Goal: Task Accomplishment & Management: Complete application form

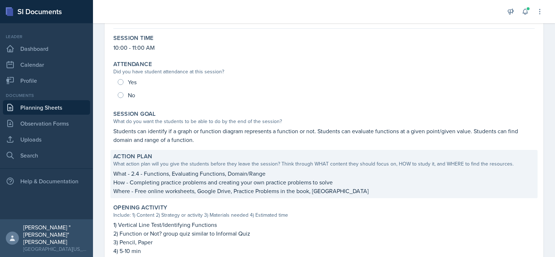
scroll to position [73, 0]
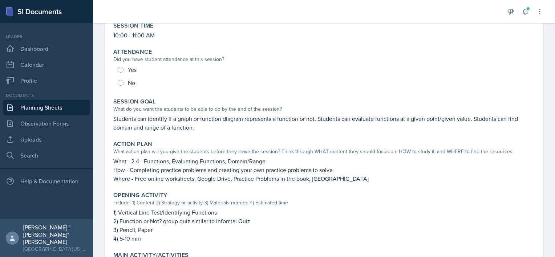
click at [49, 109] on link "Planning Sheets" at bounding box center [46, 107] width 87 height 15
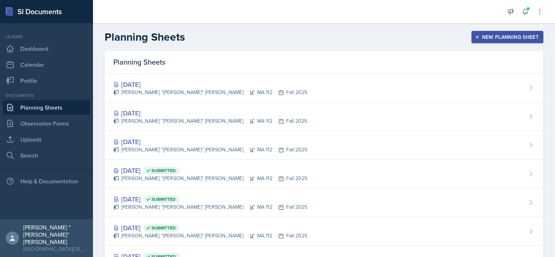
click at [168, 90] on div "[PERSON_NAME] "[PERSON_NAME]" [PERSON_NAME] MA 112 Fall 2025" at bounding box center [210, 93] width 194 height 8
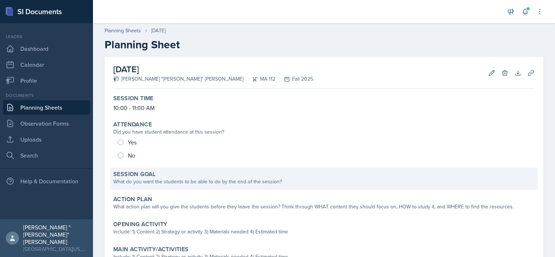
click at [188, 178] on div "What do you want the students to be able to do by the end of the session?" at bounding box center [323, 182] width 421 height 8
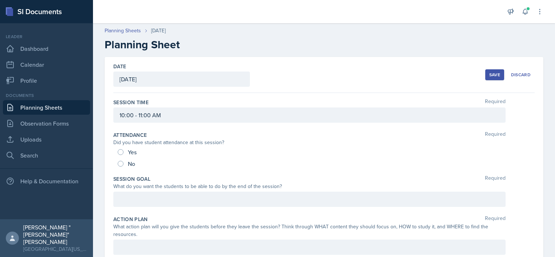
click at [158, 199] on div at bounding box center [309, 199] width 392 height 15
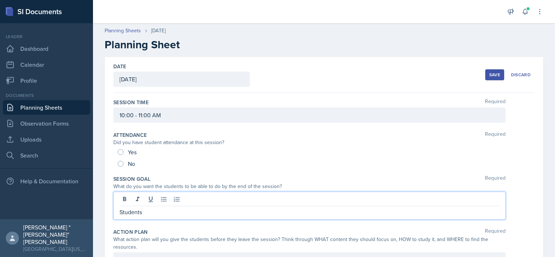
click at [69, 107] on link "Planning Sheets" at bounding box center [46, 107] width 87 height 15
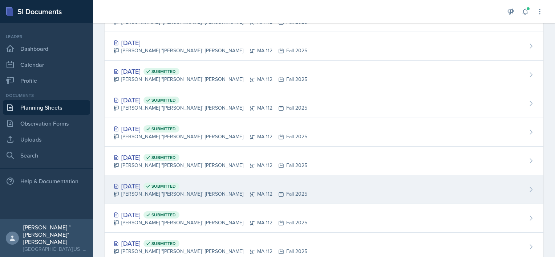
scroll to position [109, 0]
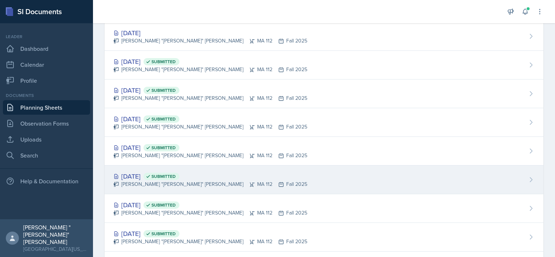
click at [174, 180] on div "[PERSON_NAME] "[PERSON_NAME]" [PERSON_NAME] MA 112 Fall 2025" at bounding box center [210, 184] width 194 height 8
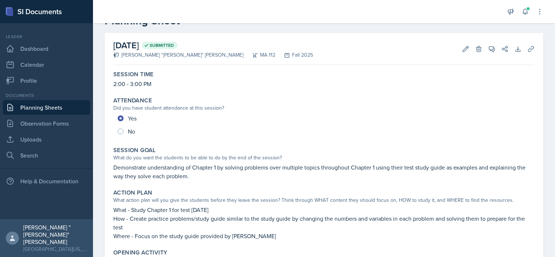
scroll to position [36, 0]
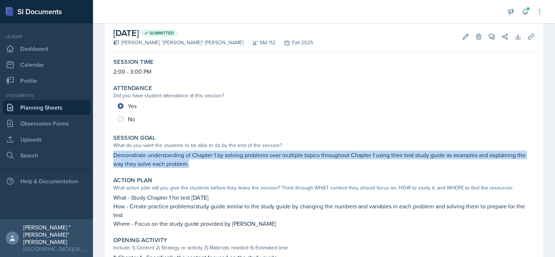
drag, startPoint x: 192, startPoint y: 162, endPoint x: 100, endPoint y: 151, distance: 92.1
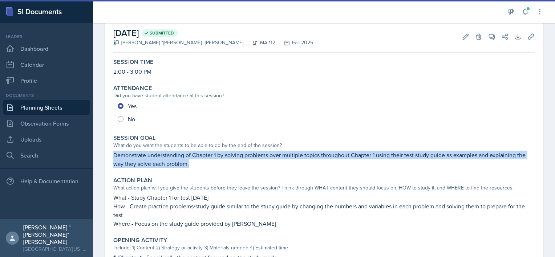
copy p "Demonstrate understanding of Chapter 1 by solving problems over multiple topics…"
click at [68, 108] on link "Planning Sheets" at bounding box center [46, 107] width 87 height 15
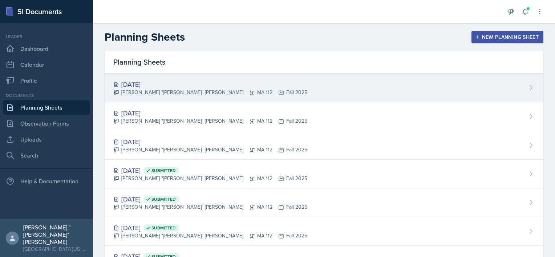
click at [154, 86] on div "[DATE]" at bounding box center [210, 84] width 194 height 10
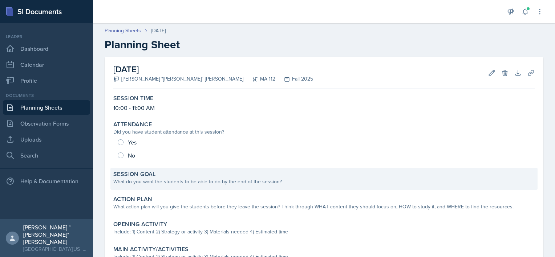
click at [168, 189] on div "Session Goal What do you want the students to be able to do by the end of the s…" at bounding box center [323, 179] width 427 height 22
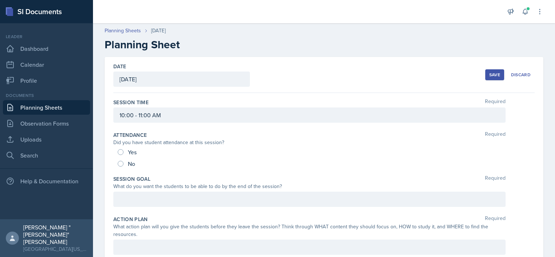
click at [167, 187] on div "What do you want the students to be able to do by the end of the session?" at bounding box center [309, 187] width 392 height 8
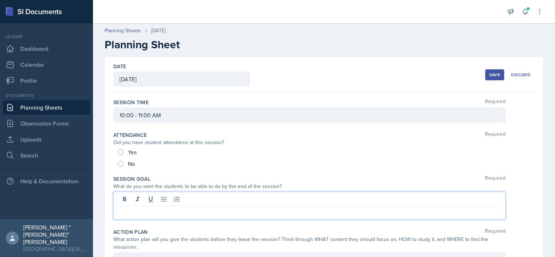
click at [159, 195] on div at bounding box center [309, 206] width 392 height 28
paste div
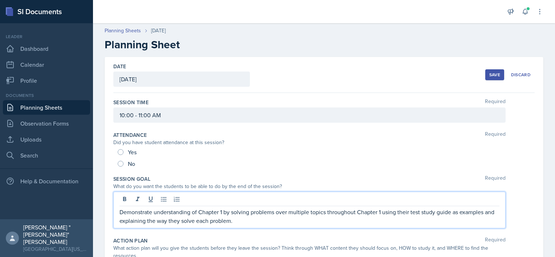
click at [222, 212] on p "Demonstrate understanding of Chapter 1 by solving problems over multiple topics…" at bounding box center [309, 216] width 380 height 17
click at [382, 213] on p "Demonstrate understanding of Chapter 2 by solving problems over multiple topics…" at bounding box center [309, 216] width 380 height 17
click at [266, 221] on p "Demonstrate understanding of Chapter 2 by solving problems over multiple topics…" at bounding box center [309, 216] width 380 height 17
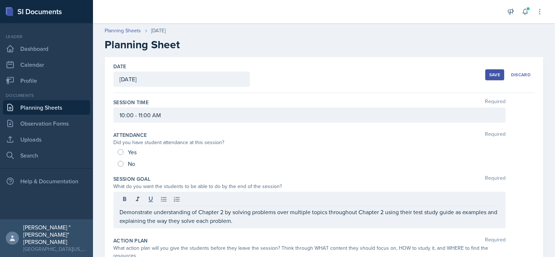
click at [492, 77] on button "Save" at bounding box center [494, 74] width 19 height 11
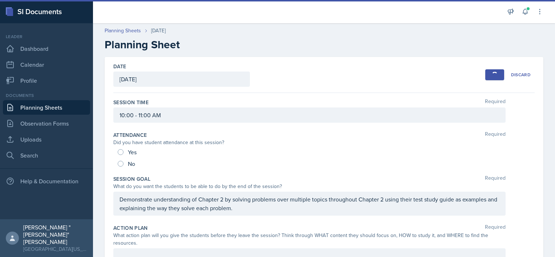
click at [57, 108] on link "Planning Sheets" at bounding box center [46, 107] width 87 height 15
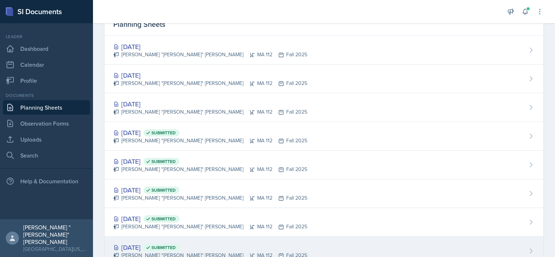
scroll to position [73, 0]
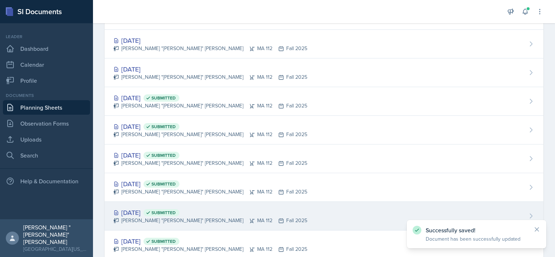
click at [160, 210] on div "[DATE] Submitted" at bounding box center [210, 213] width 194 height 10
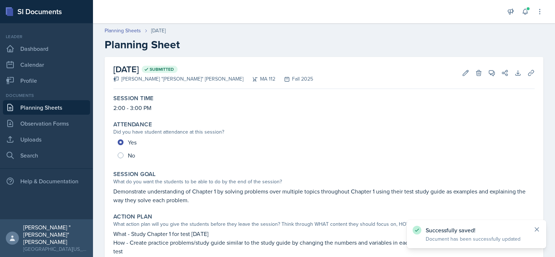
click at [535, 229] on icon at bounding box center [536, 229] width 7 height 7
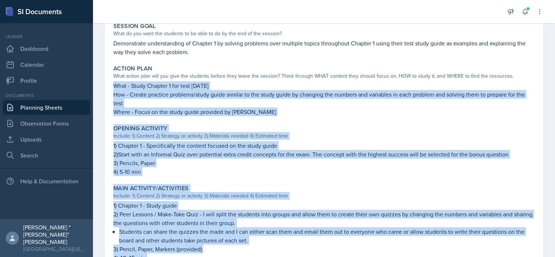
scroll to position [318, 0]
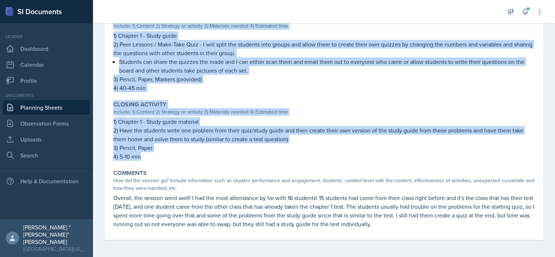
drag, startPoint x: 113, startPoint y: 123, endPoint x: 142, endPoint y: 154, distance: 41.6
click at [142, 154] on div "Session Time 2:00 - 3:00 PM Attendance Did you have student attendance at this …" at bounding box center [323, 7] width 421 height 466
copy div "What - Study Chapter 1 for test [DATE] How - Create practice problems/study gui…"
click at [56, 109] on link "Planning Sheets" at bounding box center [46, 107] width 87 height 15
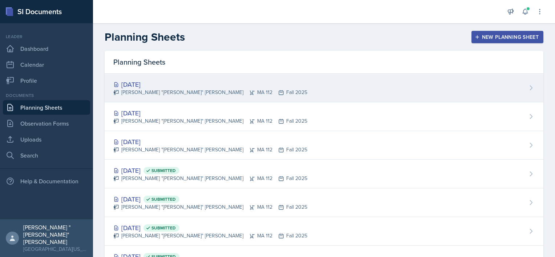
click at [172, 86] on div "[DATE]" at bounding box center [210, 84] width 194 height 10
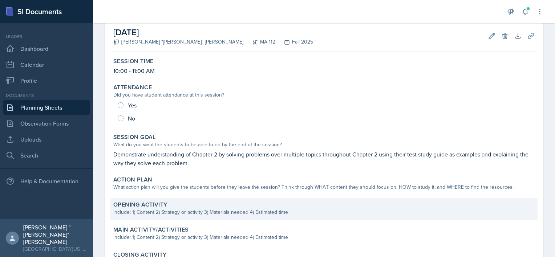
scroll to position [73, 0]
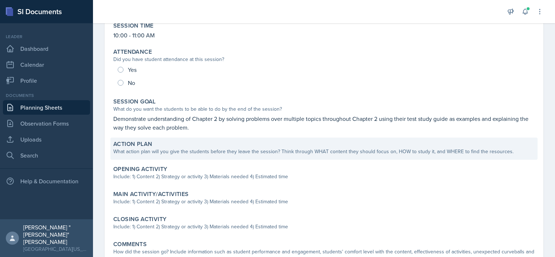
click at [175, 151] on div "What action plan will you give the students before they leave the session? Thin…" at bounding box center [323, 152] width 421 height 8
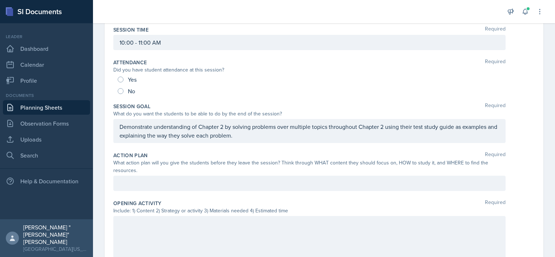
click at [157, 188] on div at bounding box center [309, 183] width 392 height 15
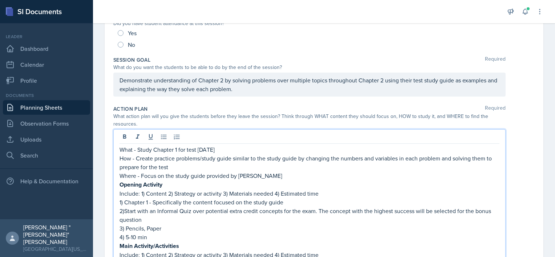
scroll to position [134, 0]
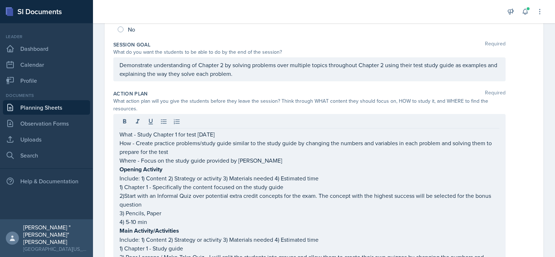
drag, startPoint x: 118, startPoint y: 185, endPoint x: 141, endPoint y: 201, distance: 28.0
click at [141, 201] on div "What - Study Chapter 1 for test [DATE] How - Create practice problems/study gui…" at bounding box center [309, 246] width 392 height 264
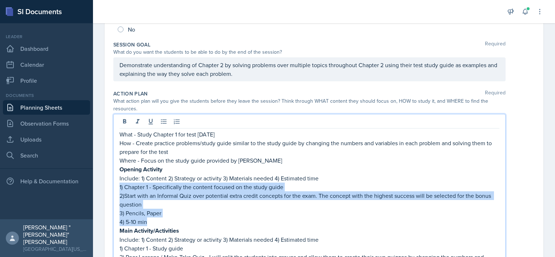
drag, startPoint x: 150, startPoint y: 221, endPoint x: 117, endPoint y: 186, distance: 47.5
click at [117, 186] on div "What - Study Chapter 1 for test [DATE] How - Create practice problems/study gui…" at bounding box center [309, 246] width 392 height 264
copy div "1) Chapter 1 - Specifically the content focused on the study guide 2)Start with…"
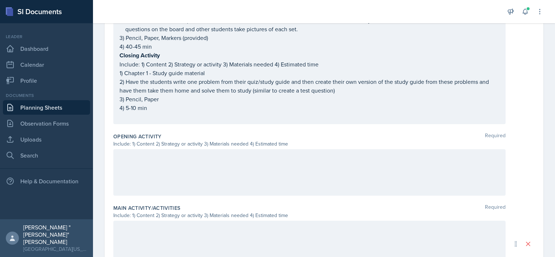
click at [161, 163] on div at bounding box center [309, 172] width 392 height 46
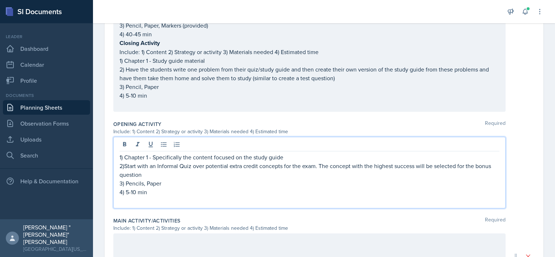
click at [151, 198] on p at bounding box center [309, 200] width 380 height 9
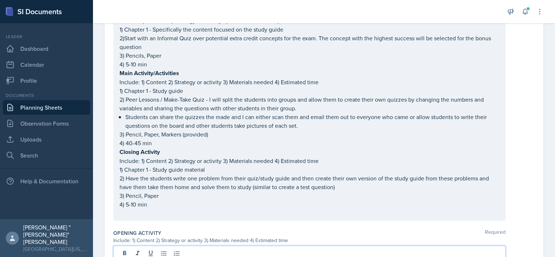
scroll to position [292, 0]
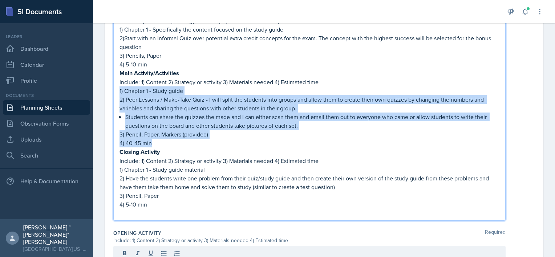
drag, startPoint x: 162, startPoint y: 141, endPoint x: 116, endPoint y: 90, distance: 68.6
click at [116, 90] on div "What - Study Chapter 1 for test [DATE] How - Create practice problems/study gui…" at bounding box center [309, 88] width 392 height 264
copy div "1) Chapter 1 - Study guide 2) Peer Lessons / Make-Take Quiz - I will split the …"
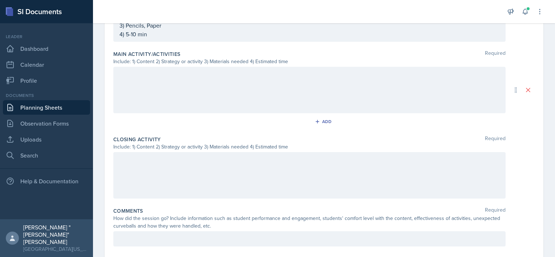
click at [161, 102] on div at bounding box center [309, 90] width 392 height 46
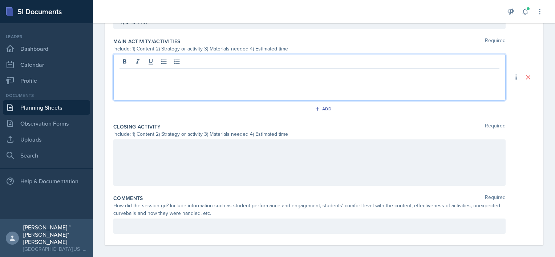
scroll to position [546, 0]
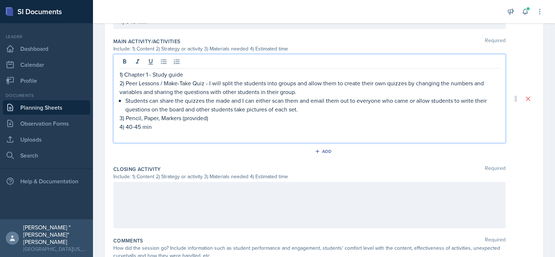
click at [157, 134] on p at bounding box center [309, 135] width 380 height 9
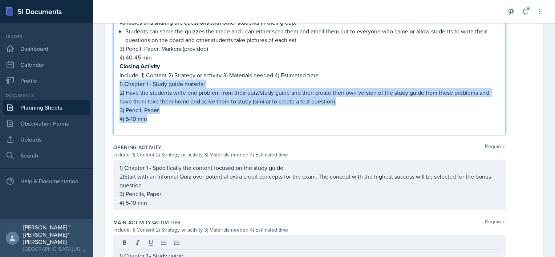
drag, startPoint x: 159, startPoint y: 117, endPoint x: 105, endPoint y: 79, distance: 66.2
click at [105, 79] on div "Date [DATE] [DATE] 28 29 30 1 2 3 4 5 6 7 8 9 10 11 12 13 14 15 16 17 18 19 20 …" at bounding box center [324, 70] width 438 height 781
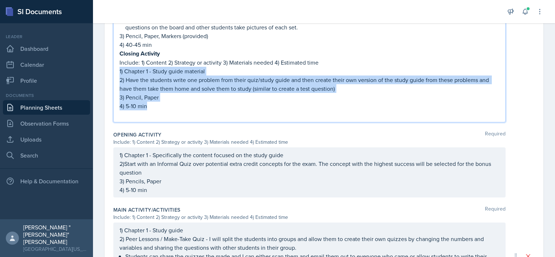
scroll to position [364, 0]
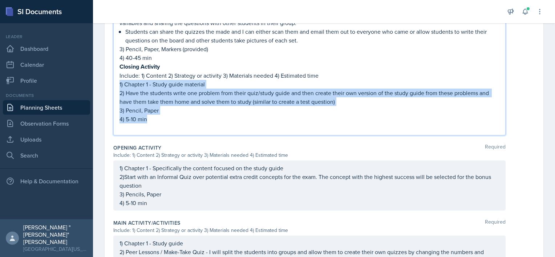
copy div "1) Chapter 1 - Study guide material 2) Have the students write one problem from…"
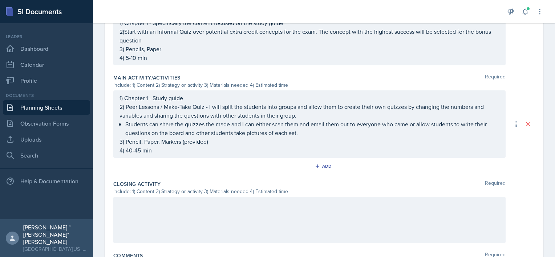
scroll to position [571, 0]
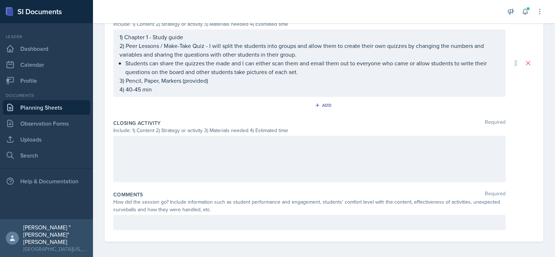
click at [167, 154] on div at bounding box center [309, 159] width 392 height 46
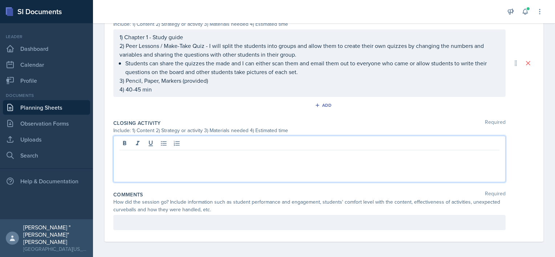
paste div
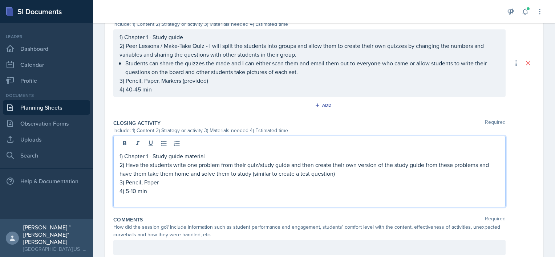
scroll to position [583, 0]
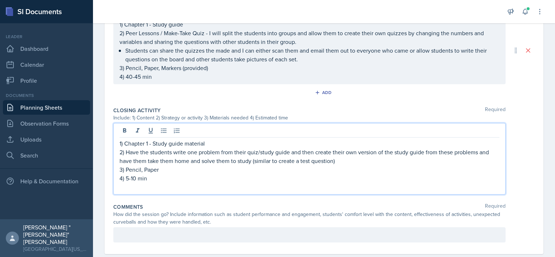
click at [147, 142] on p "1) Chapter 1 - Study guide material" at bounding box center [309, 143] width 380 height 9
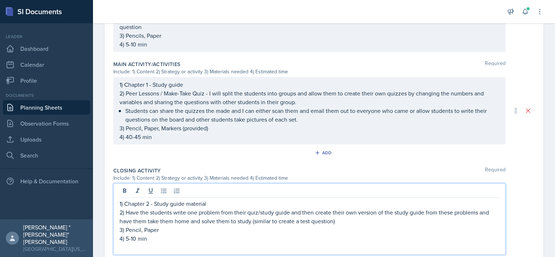
scroll to position [511, 0]
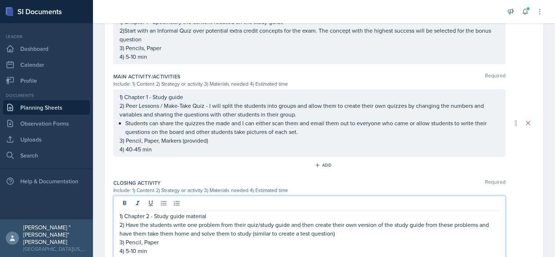
click at [148, 96] on p "1) Chapter 1 - Study guide" at bounding box center [309, 97] width 380 height 9
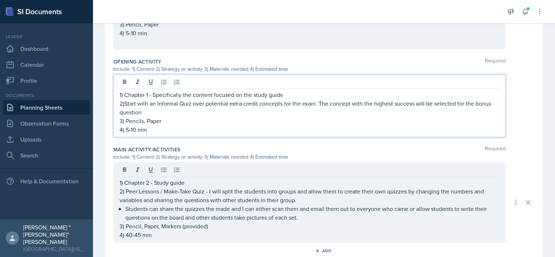
click at [148, 90] on p "1) Chapter 1 - Specifically the content focused on the study guide" at bounding box center [309, 94] width 380 height 9
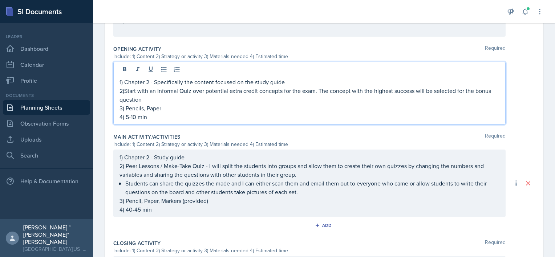
click at [168, 100] on p "2)Start with an Informal Quiz over potential extra credit concepts for the exam…" at bounding box center [309, 94] width 380 height 17
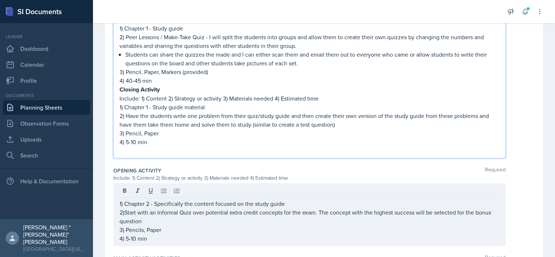
scroll to position [367, 0]
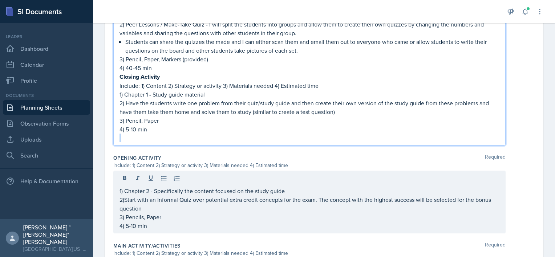
drag, startPoint x: 152, startPoint y: 131, endPoint x: 149, endPoint y: 134, distance: 4.1
click at [150, 132] on div "What - Study Chapter 1 for test [DATE] How - Create practice problems/study gui…" at bounding box center [309, 19] width 380 height 245
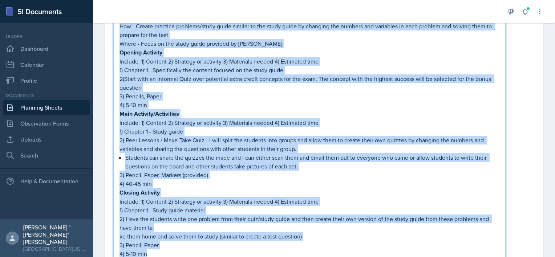
scroll to position [196, 0]
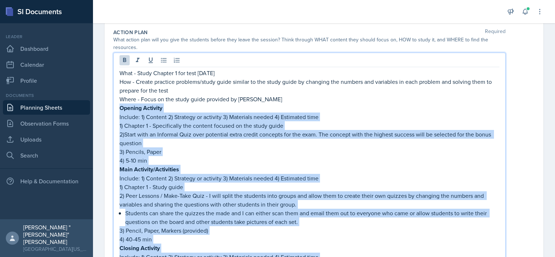
drag, startPoint x: 156, startPoint y: 134, endPoint x: 117, endPoint y: 107, distance: 48.2
click at [117, 107] on div "What - Study Chapter 1 for test [DATE] How - Create practice problems/study gui…" at bounding box center [309, 185] width 392 height 264
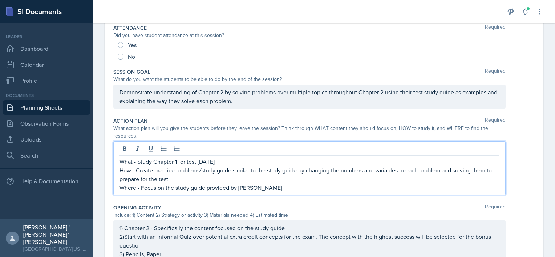
scroll to position [0, 0]
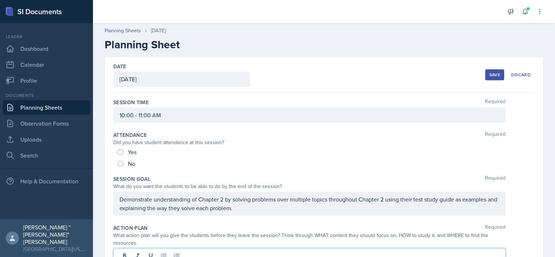
click at [489, 74] on div "Save" at bounding box center [494, 75] width 11 height 6
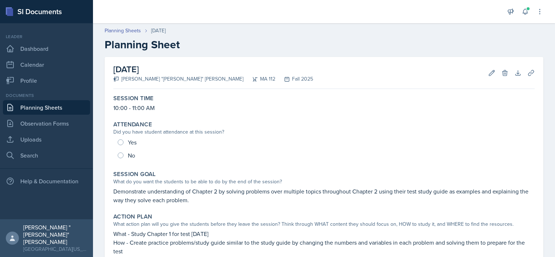
click at [48, 104] on link "Planning Sheets" at bounding box center [46, 107] width 87 height 15
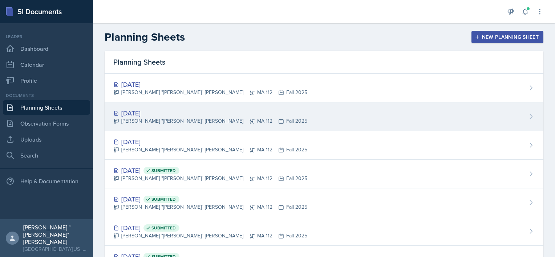
click at [168, 113] on div "[DATE]" at bounding box center [210, 113] width 194 height 10
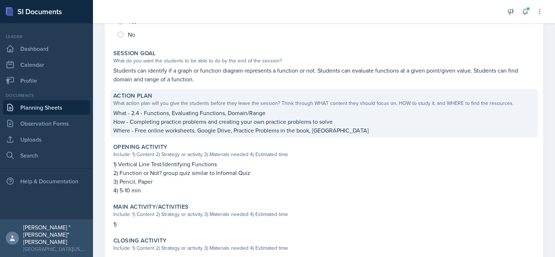
scroll to position [200, 0]
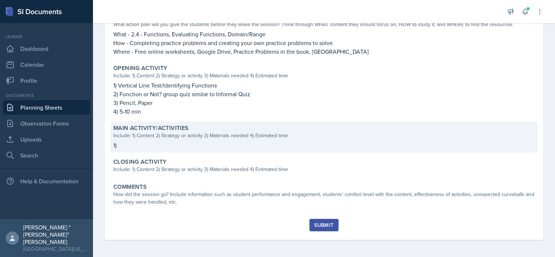
click at [195, 135] on div "Include: 1) Content 2) Strategy or activity 3) Materials needed 4) Estimated ti…" at bounding box center [323, 136] width 421 height 8
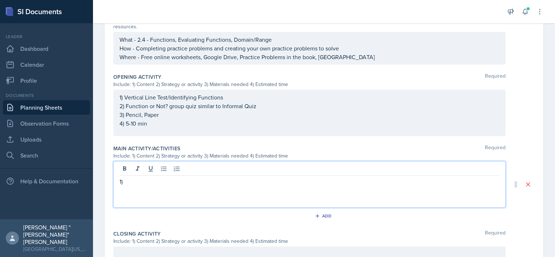
click at [155, 165] on div "1)" at bounding box center [309, 184] width 392 height 46
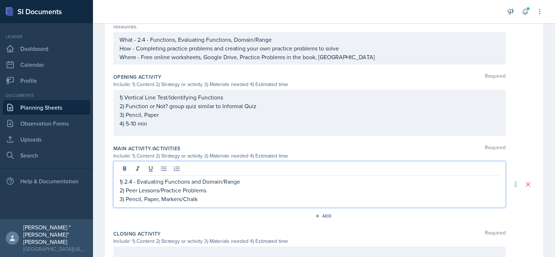
click at [215, 199] on p "3) Pencil, Paper, Markers/Chalk" at bounding box center [309, 199] width 380 height 9
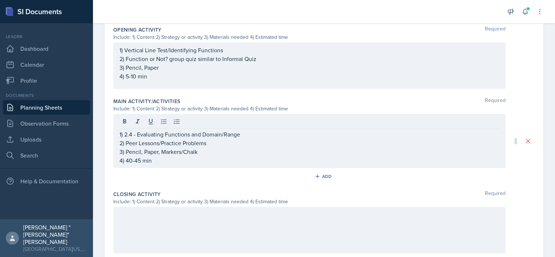
click at [185, 222] on div at bounding box center [309, 230] width 392 height 46
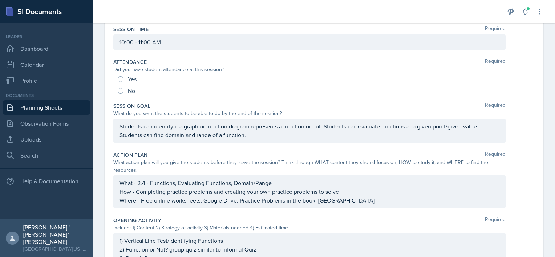
scroll to position [0, 0]
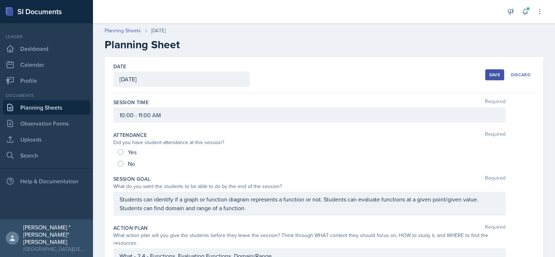
click at [486, 78] on button "Save" at bounding box center [494, 74] width 19 height 11
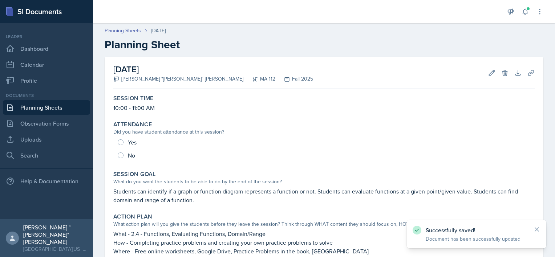
click at [61, 105] on link "Planning Sheets" at bounding box center [46, 107] width 87 height 15
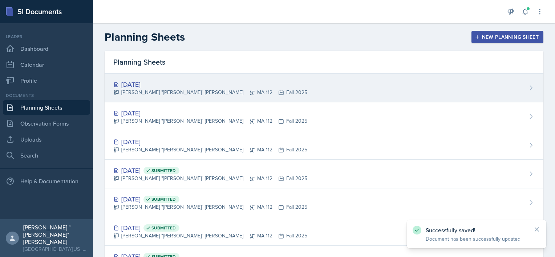
click at [159, 90] on div "[PERSON_NAME] "[PERSON_NAME]" [PERSON_NAME] MA 112 Fall 2025" at bounding box center [210, 93] width 194 height 8
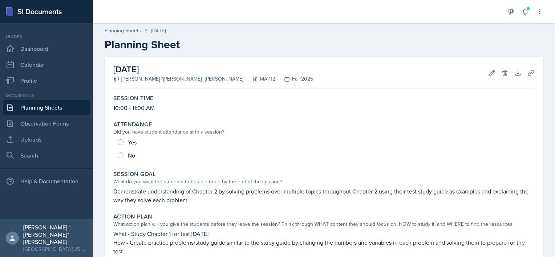
click at [62, 104] on link "Planning Sheets" at bounding box center [46, 107] width 87 height 15
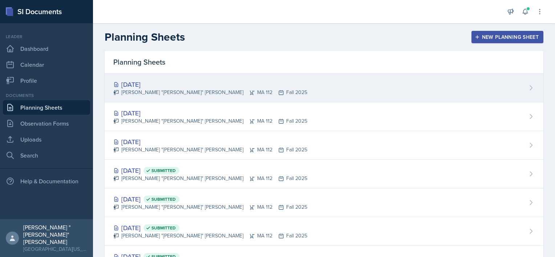
click at [176, 83] on div "[DATE]" at bounding box center [210, 84] width 194 height 10
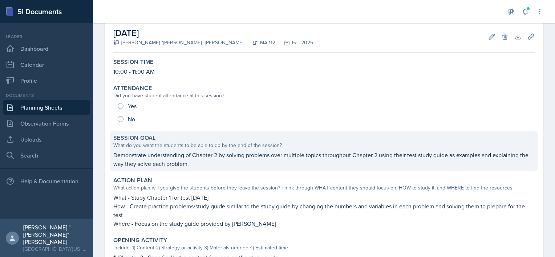
click at [205, 164] on p "Demonstrate understanding of Chapter 2 by solving problems over multiple topics…" at bounding box center [323, 159] width 421 height 17
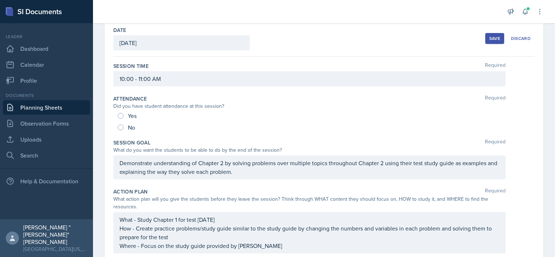
scroll to position [33, 0]
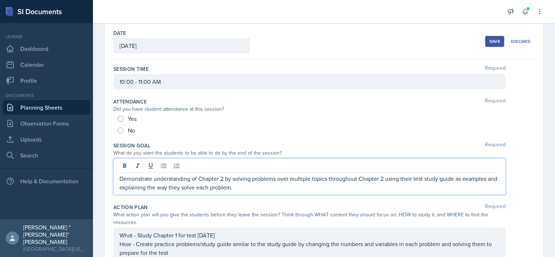
drag, startPoint x: 245, startPoint y: 176, endPoint x: 109, endPoint y: 183, distance: 136.3
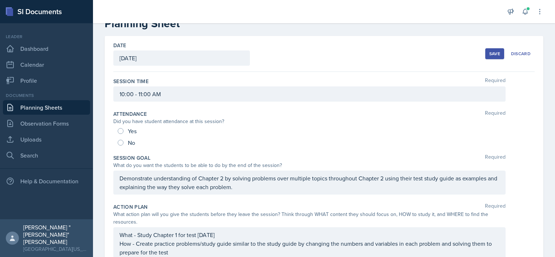
drag, startPoint x: 118, startPoint y: 177, endPoint x: 214, endPoint y: 199, distance: 98.3
click at [214, 199] on div "Session Goal Required What do you want the students to be able to do by the end…" at bounding box center [323, 175] width 421 height 49
click at [237, 187] on p "Demonstrate understanding of Chapter 2 by solving problems over multiple topics…" at bounding box center [309, 182] width 380 height 17
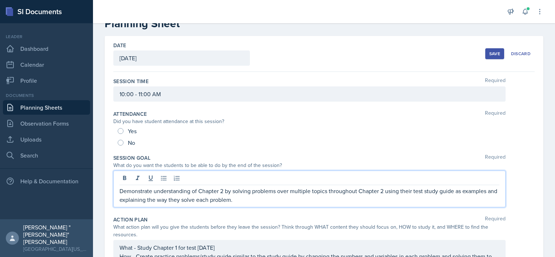
scroll to position [33, 0]
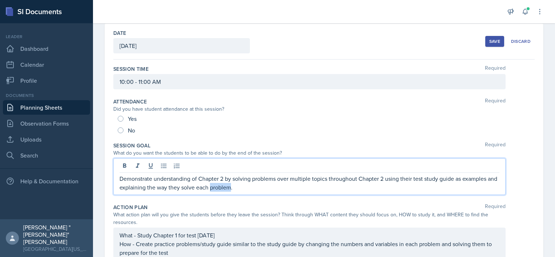
click at [237, 187] on p "Demonstrate understanding of Chapter 2 by solving problems over multiple topics…" at bounding box center [309, 182] width 380 height 17
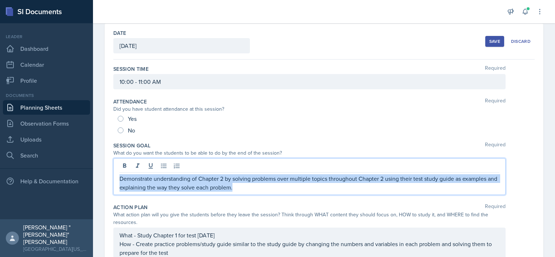
click at [237, 187] on p "Demonstrate understanding of Chapter 2 by solving problems over multiple topics…" at bounding box center [309, 182] width 380 height 17
copy p "Demonstrate understanding of Chapter 2 by solving problems over multiple topics…"
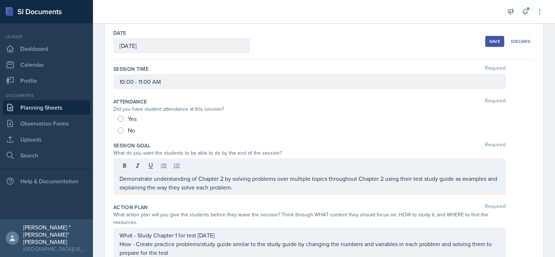
drag, startPoint x: 268, startPoint y: 192, endPoint x: 269, endPoint y: 189, distance: 3.7
click at [268, 192] on div "Demonstrate understanding of Chapter 2 by solving problems over multiple topics…" at bounding box center [309, 176] width 392 height 37
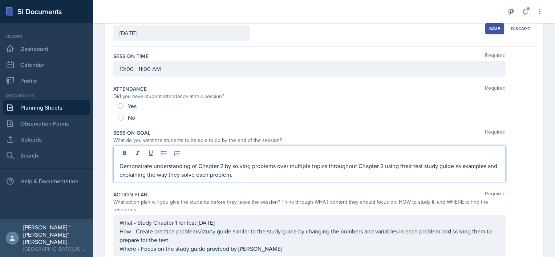
click at [182, 244] on p "How - Create practice problems/study guide similar to the study guide by changi…" at bounding box center [309, 235] width 380 height 17
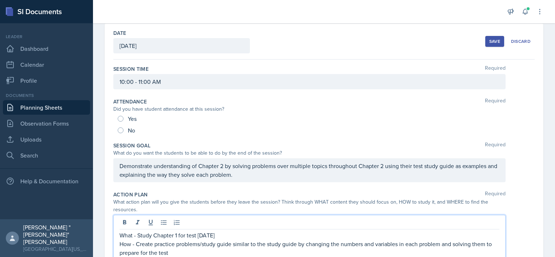
click at [182, 246] on p "How - Create practice problems/study guide similar to the study guide by changi…" at bounding box center [309, 248] width 380 height 17
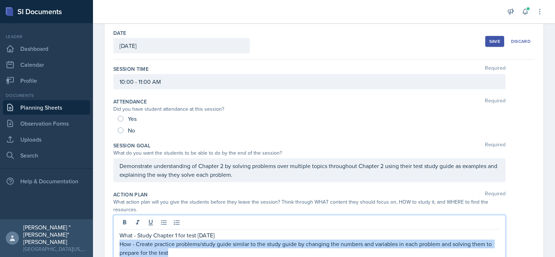
click at [182, 245] on p "How - Create practice problems/study guide similar to the study guide by changi…" at bounding box center [309, 248] width 380 height 17
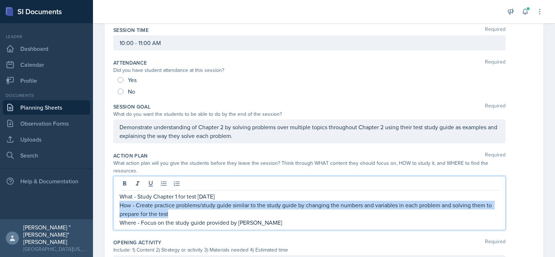
scroll to position [142, 0]
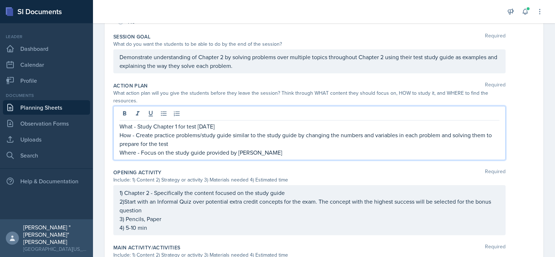
click at [273, 151] on p "Where - Focus on the study guide provided by [PERSON_NAME]" at bounding box center [309, 152] width 380 height 9
click at [272, 151] on p "Where - Focus on the study guide provided by [PERSON_NAME]" at bounding box center [309, 152] width 380 height 9
drag, startPoint x: 267, startPoint y: 152, endPoint x: 156, endPoint y: 132, distance: 112.9
click at [156, 132] on div "What - Study Chapter 1 for test [DATE] How - Create practice problems/study gui…" at bounding box center [309, 139] width 380 height 35
click at [283, 151] on p "Where - Focus on the study guide provided by [PERSON_NAME]" at bounding box center [309, 152] width 380 height 9
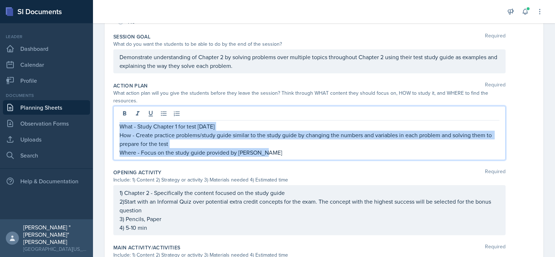
drag, startPoint x: 283, startPoint y: 151, endPoint x: 115, endPoint y: 119, distance: 171.0
click at [115, 119] on div "What - Study Chapter 1 for test [DATE] How - Create practice problems/study gui…" at bounding box center [309, 133] width 392 height 54
copy div "What - Study Chapter 1 for test [DATE] How - Create practice problems/study gui…"
click at [236, 141] on p "How - Create practice problems/study guide similar to the study guide by changi…" at bounding box center [309, 139] width 380 height 17
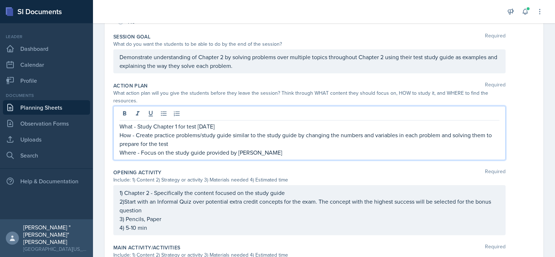
click at [197, 92] on div "What action plan will you give the students before they leave the session? Thin…" at bounding box center [309, 96] width 392 height 15
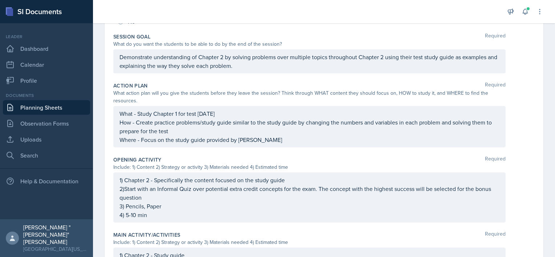
click at [61, 105] on link "Planning Sheets" at bounding box center [46, 107] width 87 height 15
